Goal: Information Seeking & Learning: Understand process/instructions

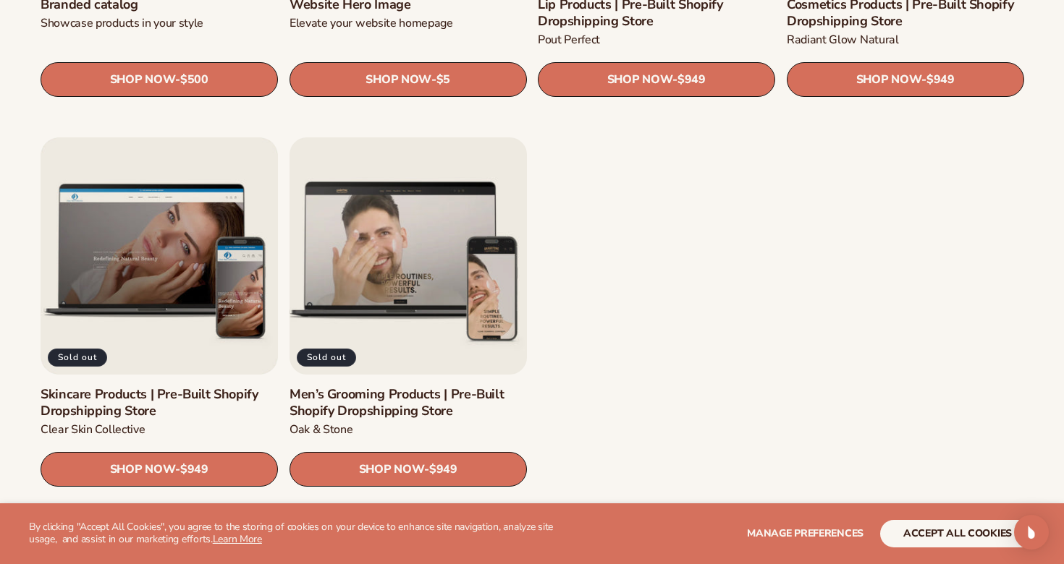
scroll to position [1884, 0]
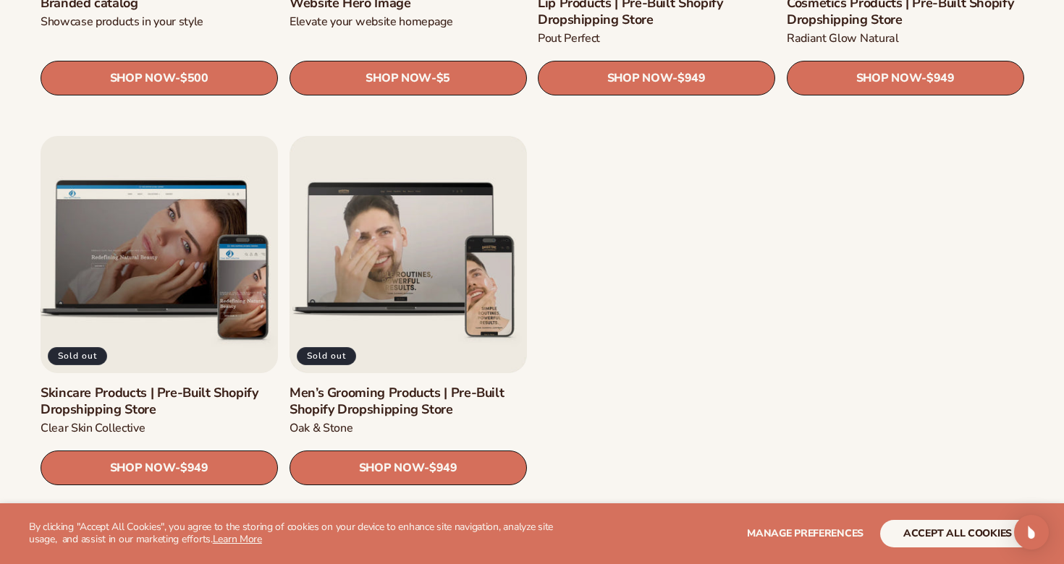
click at [174, 385] on link "Skincare Products | Pre-Built Shopify Dropshipping Store" at bounding box center [159, 402] width 237 height 34
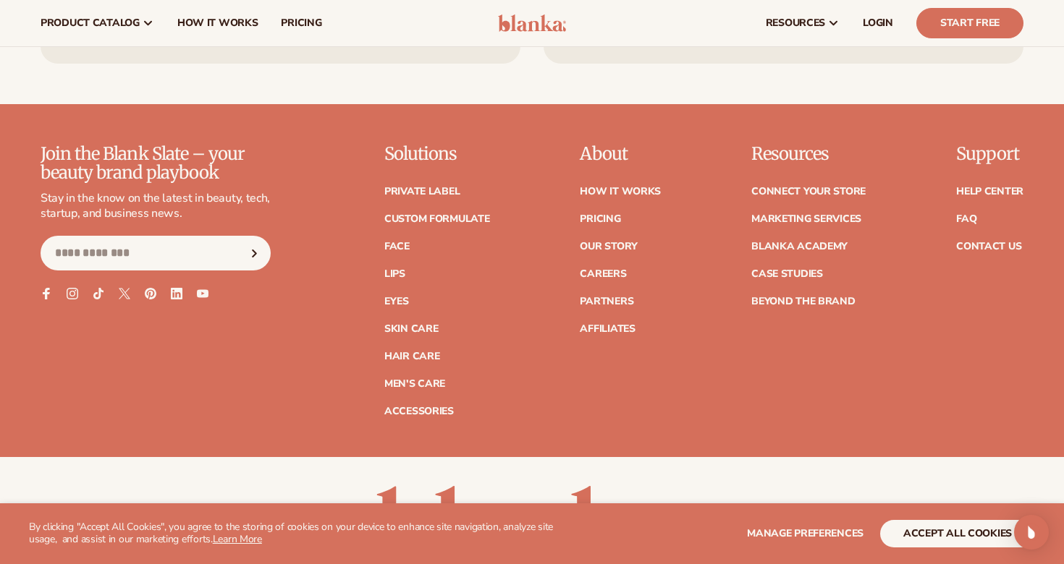
scroll to position [2184, 0]
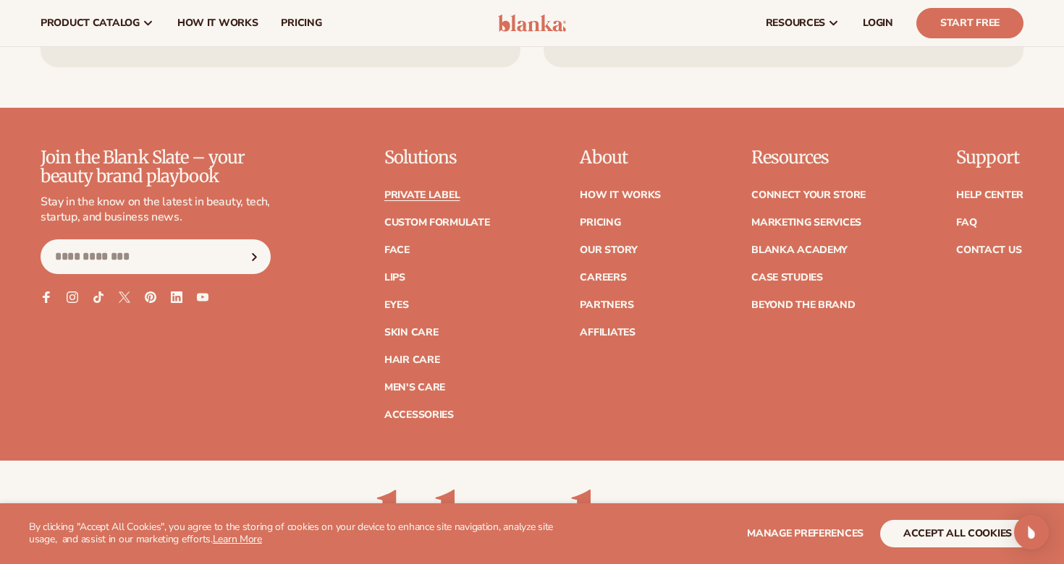
click at [441, 190] on link "Private label" at bounding box center [421, 195] width 75 height 10
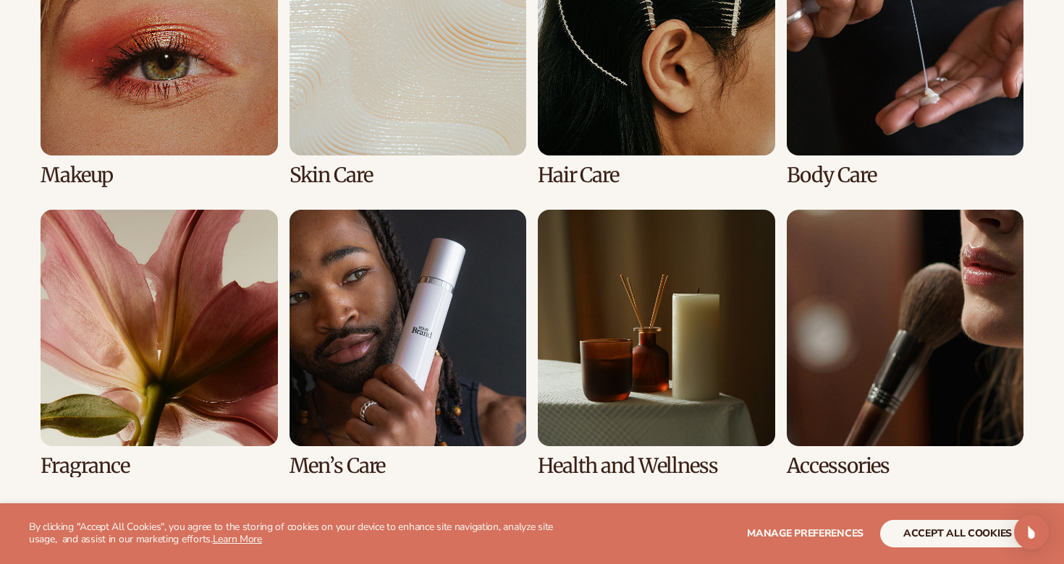
scroll to position [1173, 0]
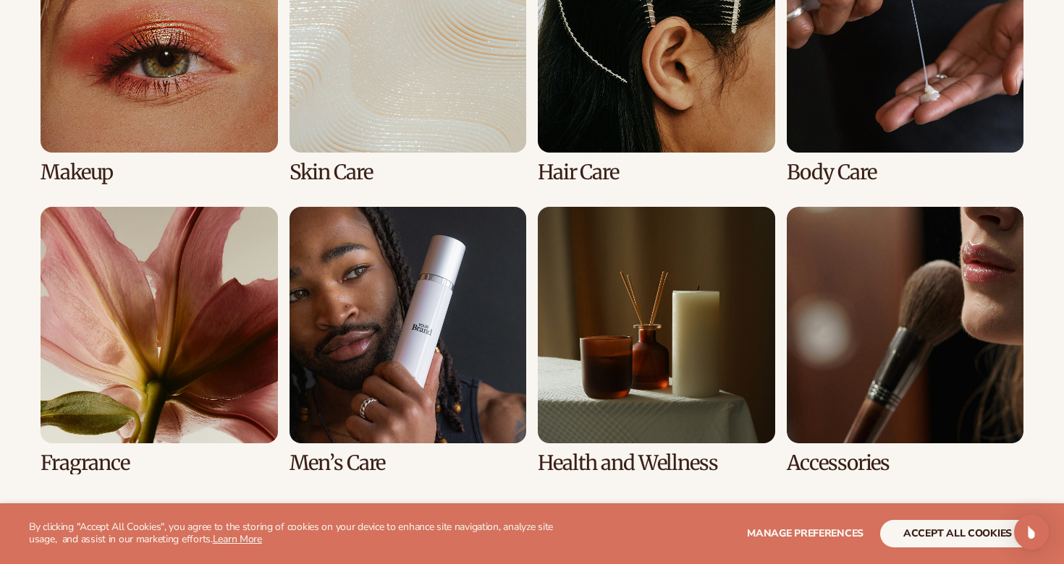
click at [439, 85] on link "2 / 8" at bounding box center [407, 50] width 237 height 268
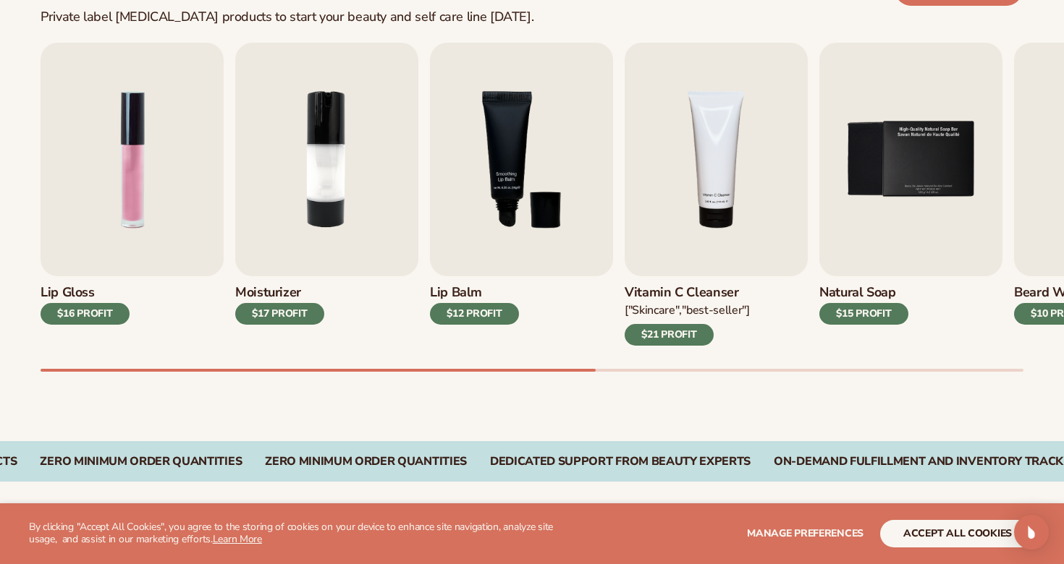
scroll to position [480, 0]
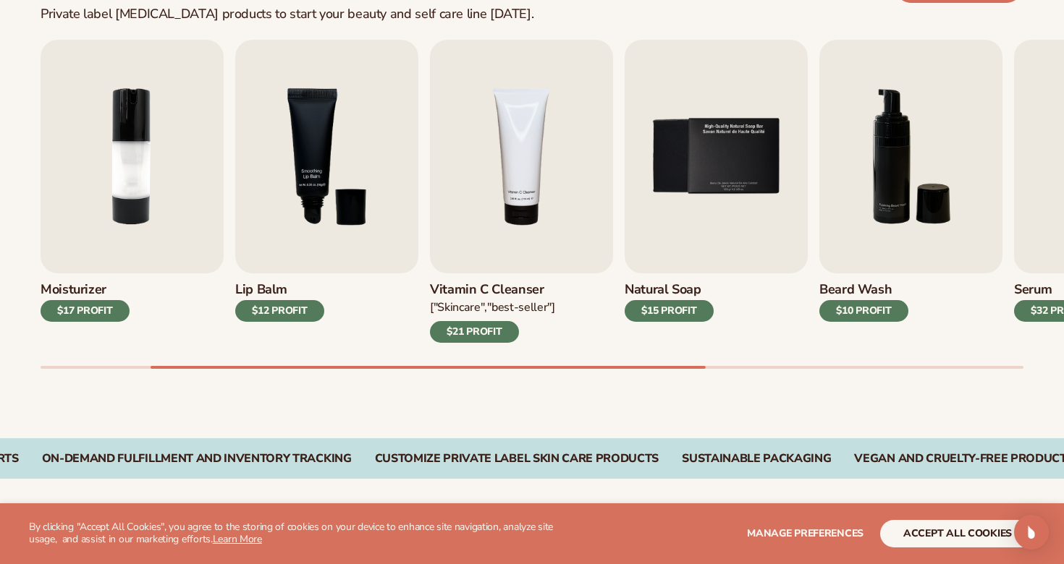
click at [462, 18] on div "Private label [MEDICAL_DATA] products to start your beauty and self care line […" at bounding box center [287, 15] width 493 height 16
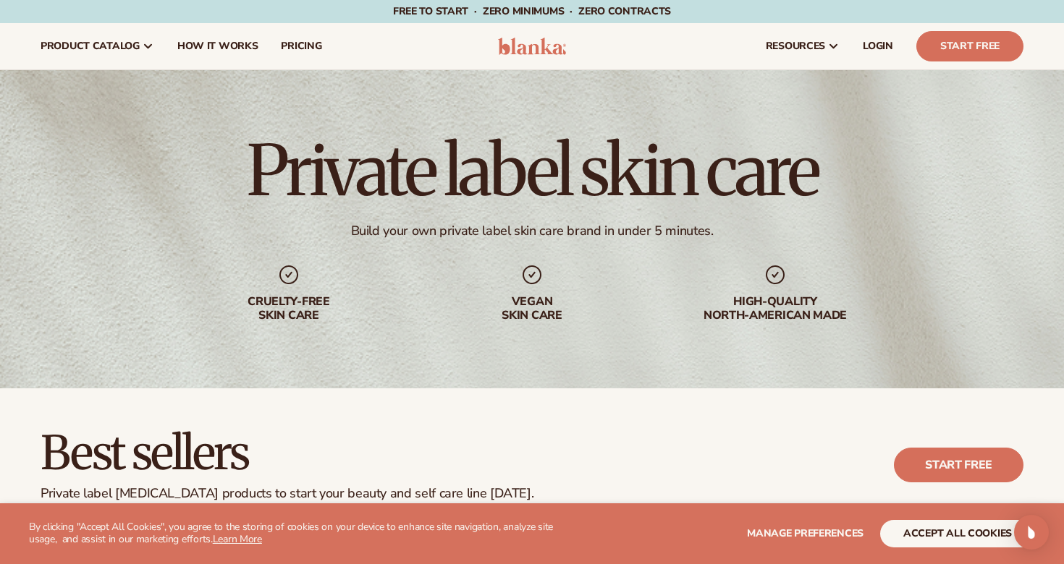
scroll to position [0, 0]
click at [180, 51] on span "How It Works" at bounding box center [217, 47] width 81 height 12
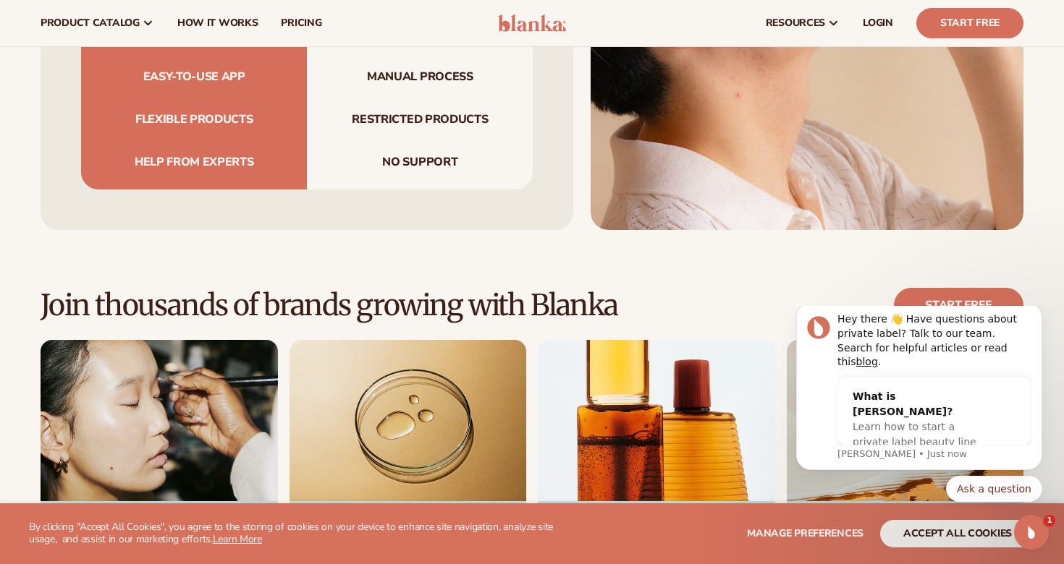
scroll to position [1727, 0]
